Goal: Task Accomplishment & Management: Manage account settings

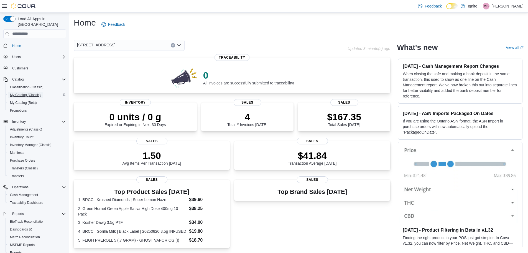
click at [12, 93] on span "My Catalog (Classic)" at bounding box center [25, 95] width 31 height 4
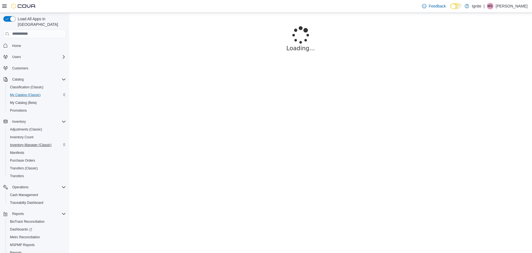
click at [21, 141] on span "Inventory Manager (Classic)" at bounding box center [31, 144] width 42 height 7
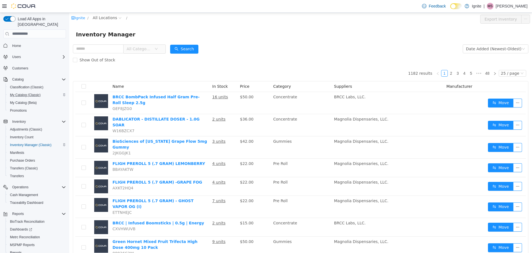
drag, startPoint x: 95, startPoint y: 51, endPoint x: 106, endPoint y: 33, distance: 20.9
click at [99, 46] on input "text" at bounding box center [98, 48] width 51 height 9
click at [108, 15] on span "All Locations" at bounding box center [105, 17] width 24 height 6
click at [104, 48] on span "2172 A Street" at bounding box center [124, 47] width 41 height 7
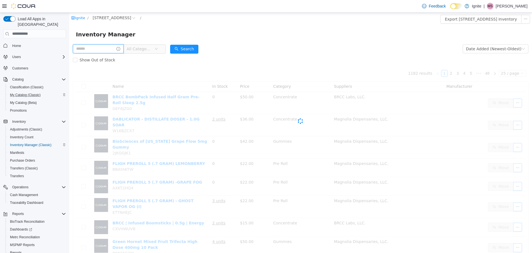
click at [80, 47] on input "text" at bounding box center [98, 48] width 51 height 9
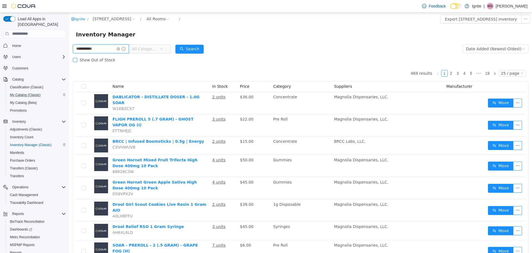
type input "**********"
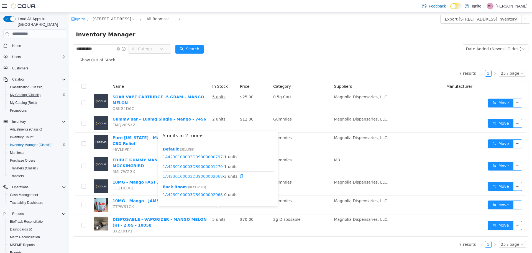
click at [209, 176] on link "1A4230100003DB9000002068" at bounding box center [193, 176] width 60 height 4
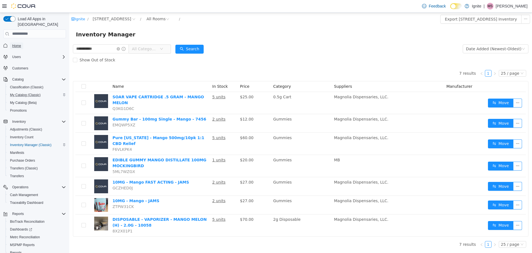
click at [14, 43] on span "Home" at bounding box center [16, 45] width 9 height 7
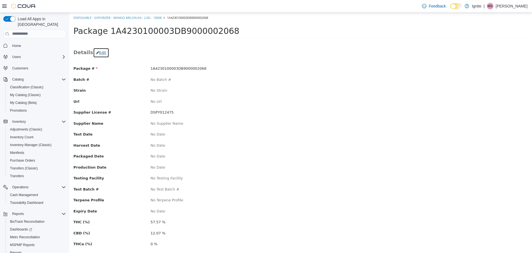
click at [99, 50] on button "Edit" at bounding box center [101, 52] width 16 height 10
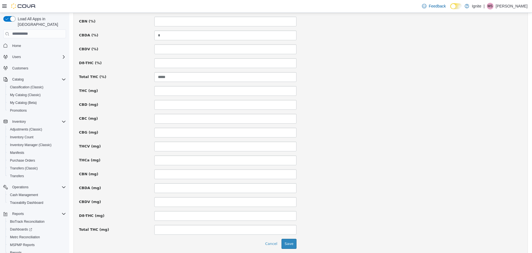
scroll to position [351, 0]
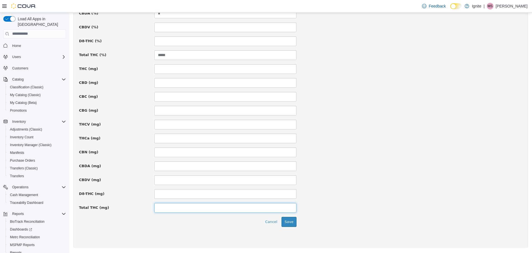
click at [176, 211] on input at bounding box center [225, 207] width 142 height 10
type input "*****"
click at [286, 219] on button "Save" at bounding box center [289, 221] width 15 height 10
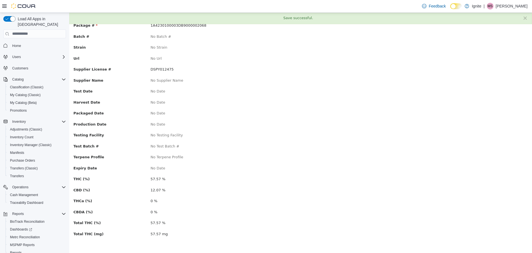
scroll to position [0, 0]
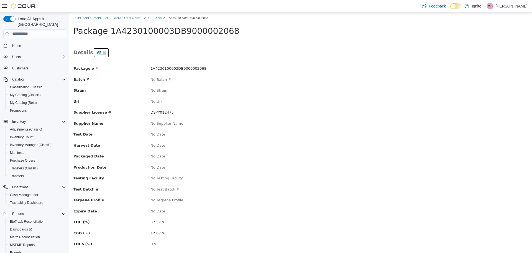
click at [100, 52] on button "Edit" at bounding box center [101, 52] width 16 height 10
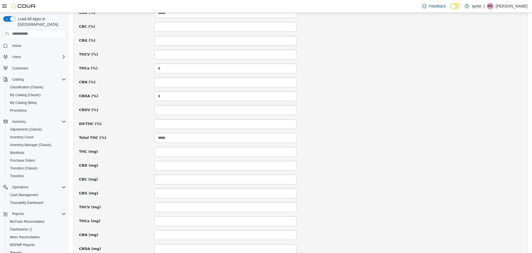
scroll to position [277, 0]
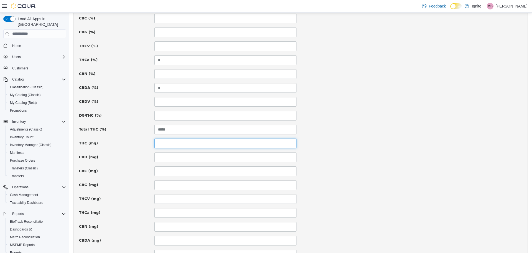
click at [170, 144] on input at bounding box center [225, 143] width 142 height 10
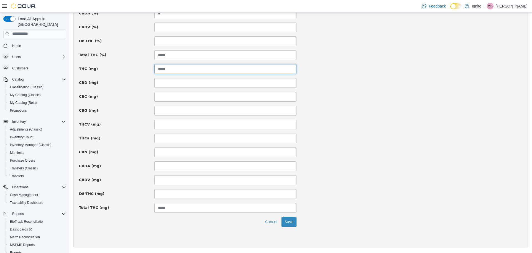
type input "*****"
click at [288, 221] on button "Save" at bounding box center [289, 221] width 15 height 10
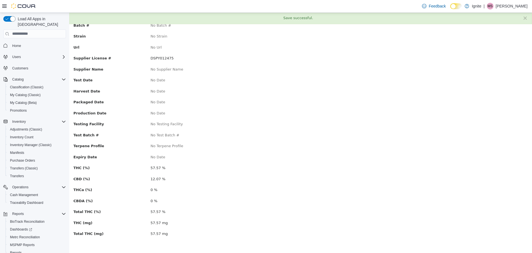
scroll to position [0, 0]
